Goal: Navigation & Orientation: Find specific page/section

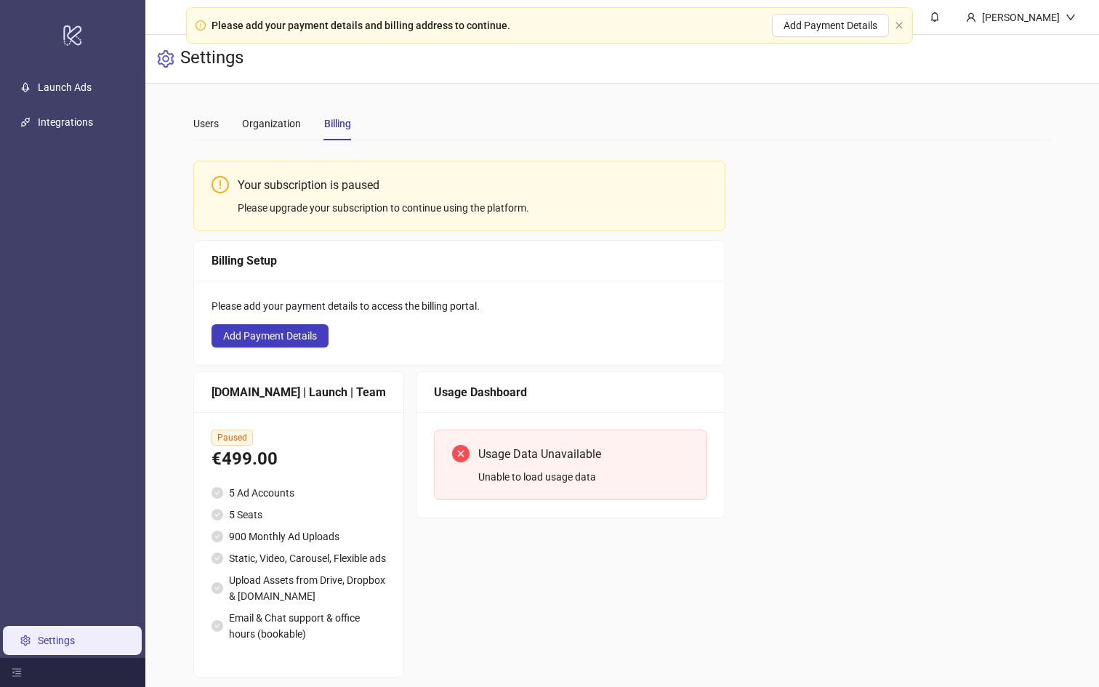
scroll to position [46, 0]
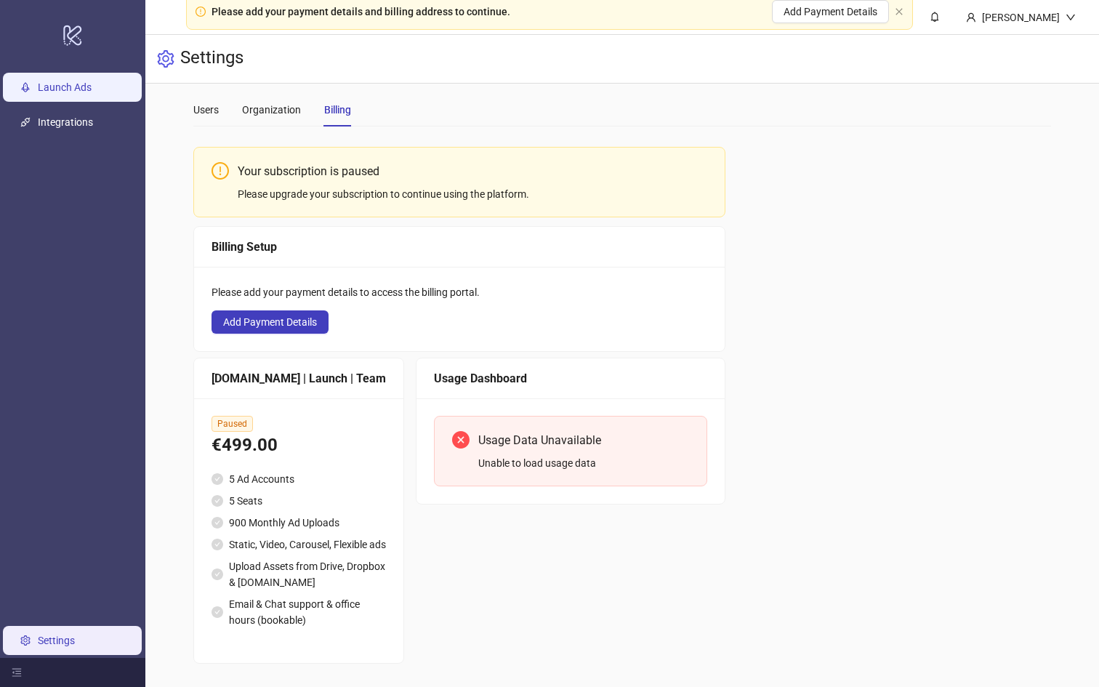
click at [67, 87] on link "Launch Ads" at bounding box center [65, 87] width 54 height 12
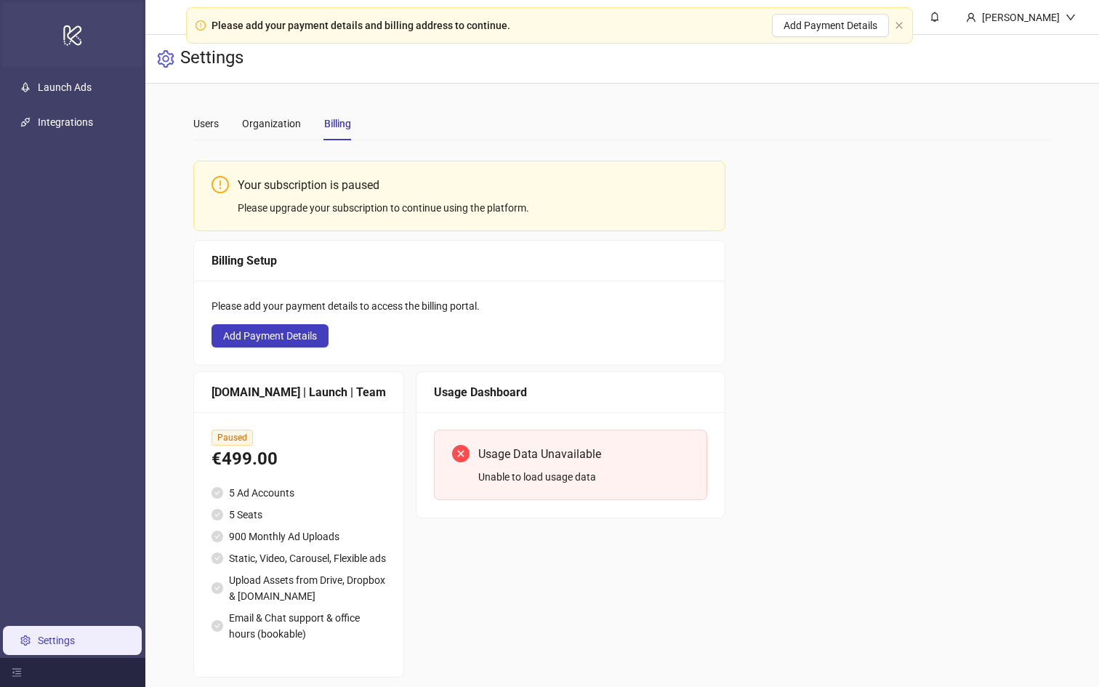
click at [72, 35] on icon "logo/logo-mobile" at bounding box center [73, 34] width 20 height 35
click at [201, 129] on div "Users" at bounding box center [205, 124] width 25 height 16
click at [103, 247] on ul "Launch Ads Integrations Settings" at bounding box center [72, 364] width 145 height 588
